Goal: Information Seeking & Learning: Learn about a topic

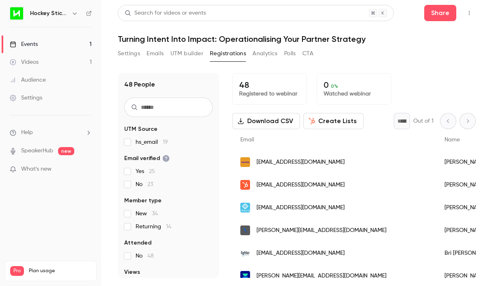
click at [24, 45] on div "Events" at bounding box center [24, 44] width 28 height 8
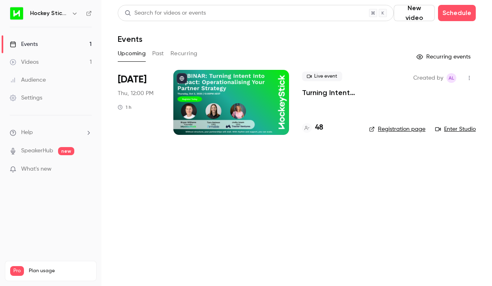
click at [154, 58] on button "Past" at bounding box center [158, 53] width 12 height 13
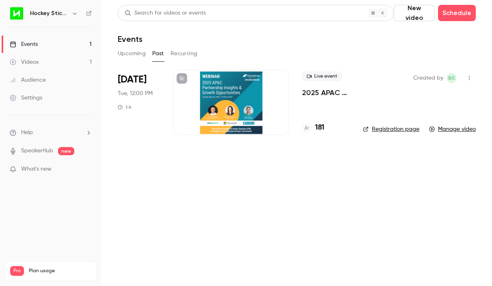
click at [316, 95] on p "2025 APAC Partnership Insights & Growth Opportunities" at bounding box center [326, 93] width 48 height 10
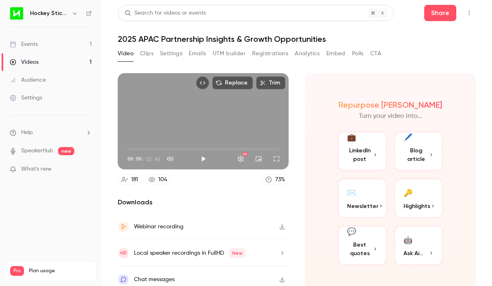
scroll to position [6, 0]
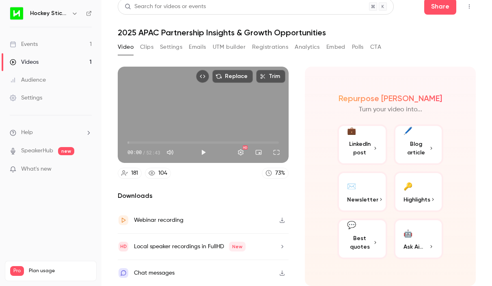
click at [285, 49] on button "Registrations" at bounding box center [270, 47] width 36 height 13
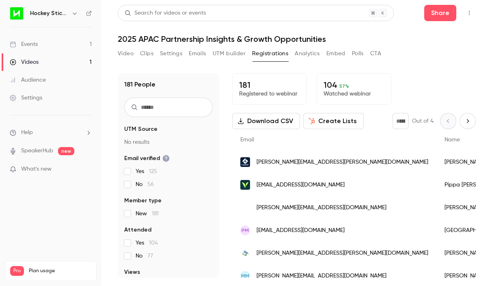
click at [360, 82] on p "104 57 %" at bounding box center [353, 85] width 61 height 10
click at [326, 92] on p "Watched webinar" at bounding box center [353, 94] width 61 height 8
click at [329, 84] on p "104 57 %" at bounding box center [353, 85] width 61 height 10
click at [307, 52] on button "Analytics" at bounding box center [306, 53] width 25 height 13
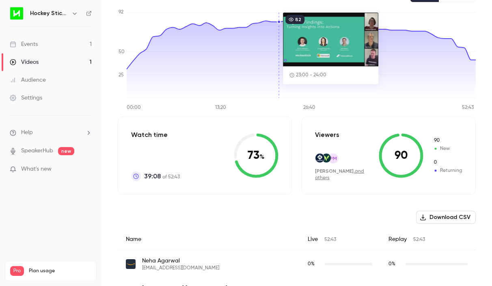
scroll to position [98, 0]
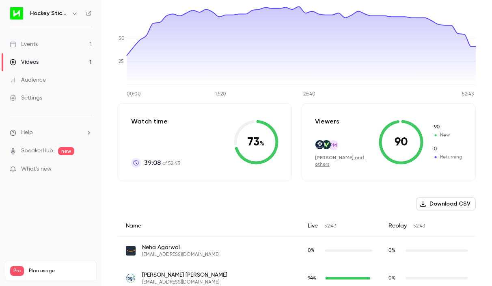
click at [437, 128] on span "90" at bounding box center [447, 126] width 29 height 7
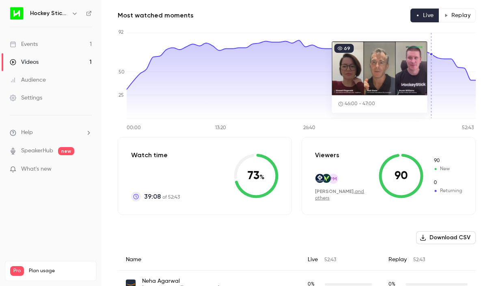
scroll to position [65, 0]
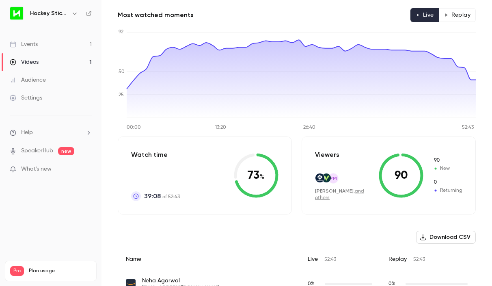
click at [405, 175] on icon at bounding box center [400, 175] width 45 height 45
click at [353, 198] on link "and others" at bounding box center [339, 194] width 49 height 11
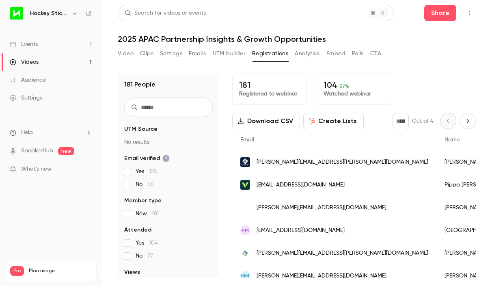
click at [172, 105] on input "text" at bounding box center [168, 106] width 88 height 19
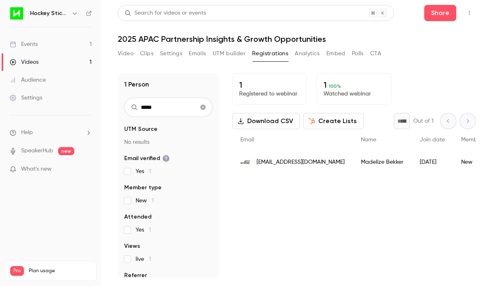
type input "*****"
click at [28, 43] on div "Events" at bounding box center [24, 44] width 28 height 8
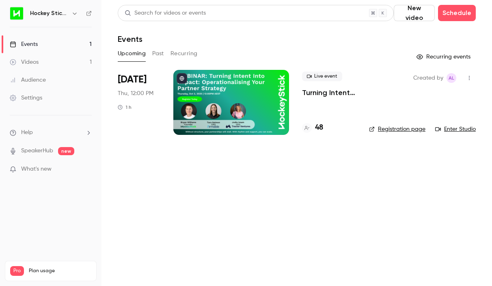
click at [217, 97] on div at bounding box center [231, 102] width 116 height 65
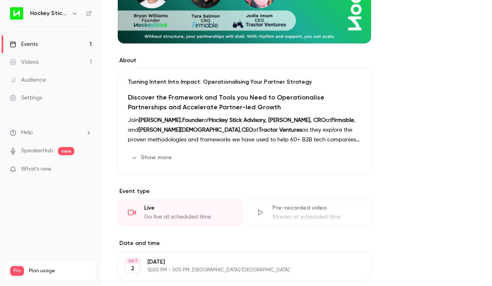
scroll to position [183, 0]
click at [151, 155] on button "Show more" at bounding box center [152, 156] width 49 height 13
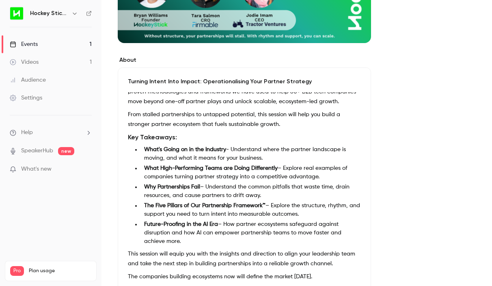
scroll to position [58, 0]
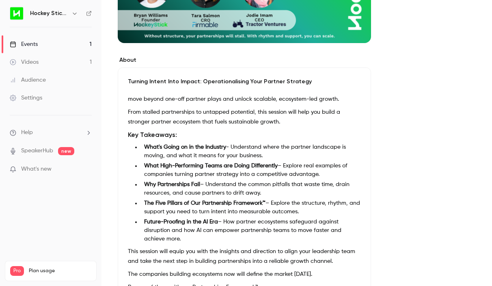
click at [171, 226] on li "Future-Proofing in the AI Era – How partner ecosystems safeguard against disrup…" at bounding box center [251, 230] width 220 height 26
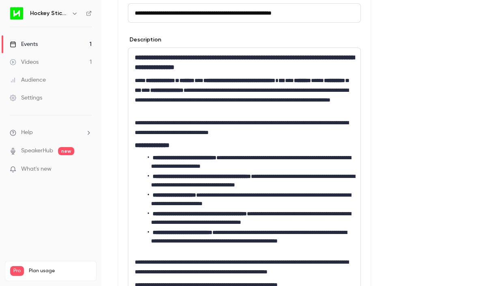
scroll to position [278, 0]
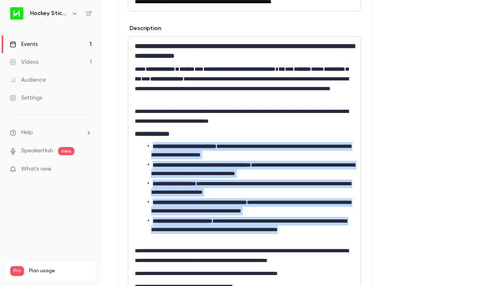
drag, startPoint x: 187, startPoint y: 238, endPoint x: 149, endPoint y: 148, distance: 97.9
click at [149, 148] on ul "**********" at bounding box center [244, 192] width 219 height 100
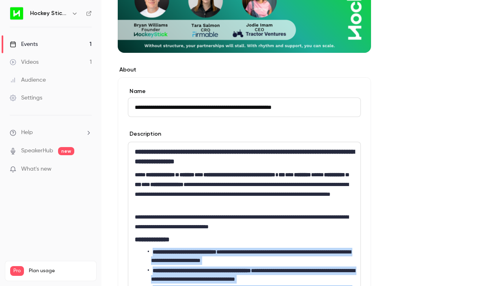
scroll to position [0, 0]
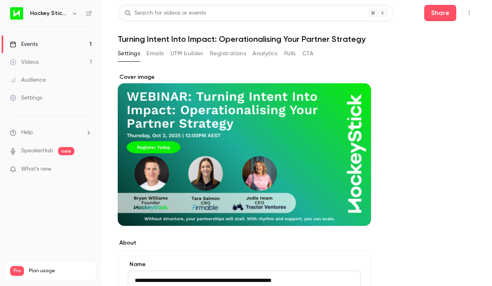
click at [227, 50] on button "Registrations" at bounding box center [228, 53] width 36 height 13
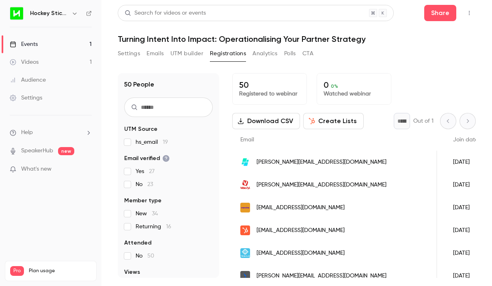
scroll to position [0, 28]
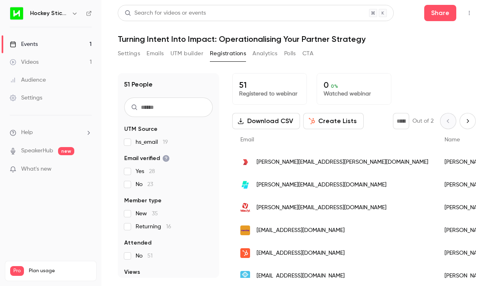
scroll to position [87, 0]
